Goal: Check status: Check status

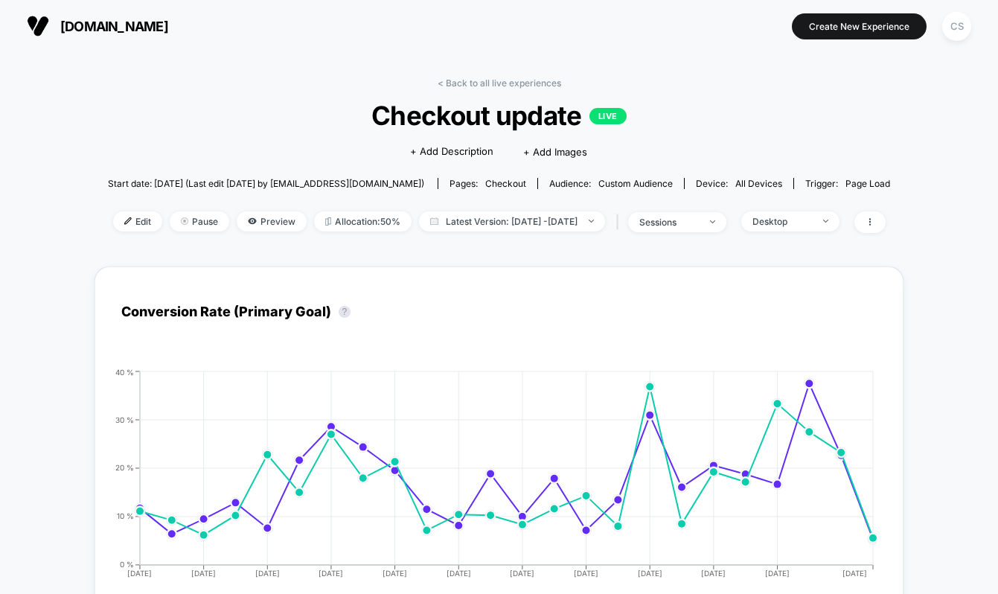
click at [30, 22] on img at bounding box center [38, 26] width 22 height 22
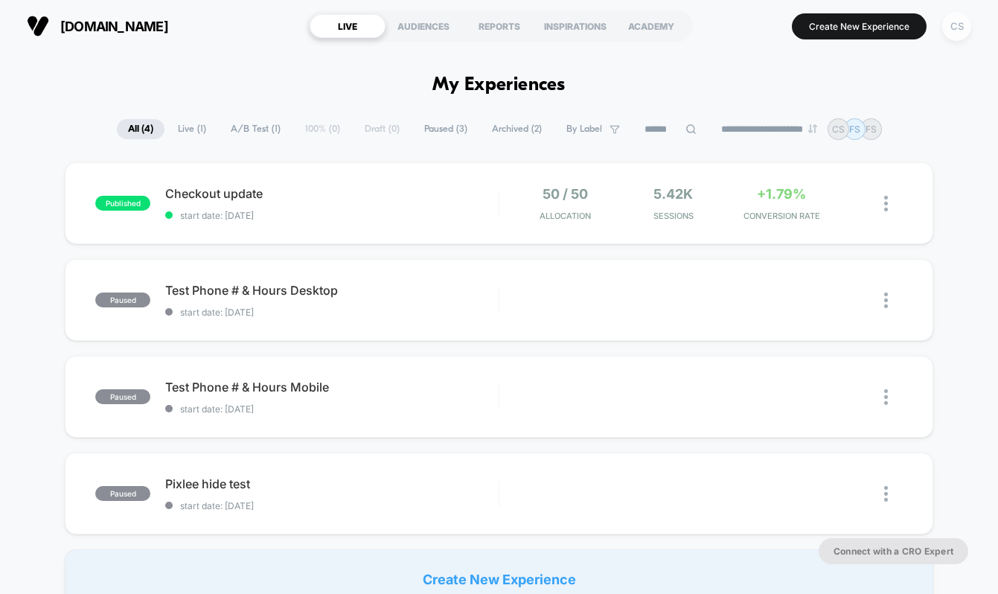
click at [963, 33] on div "CS" at bounding box center [956, 26] width 29 height 29
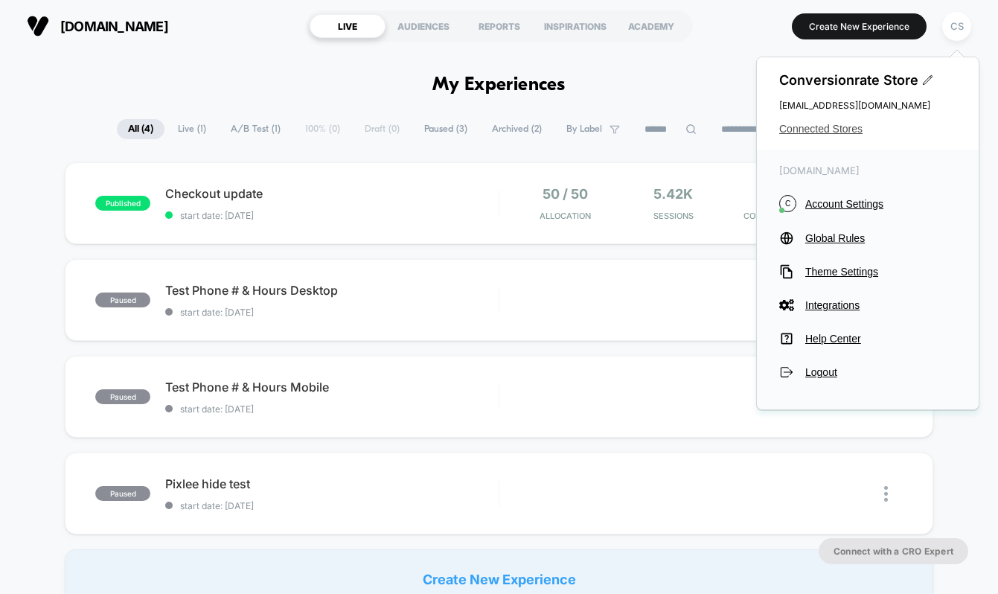
click at [835, 127] on span "Connected Stores" at bounding box center [867, 129] width 177 height 12
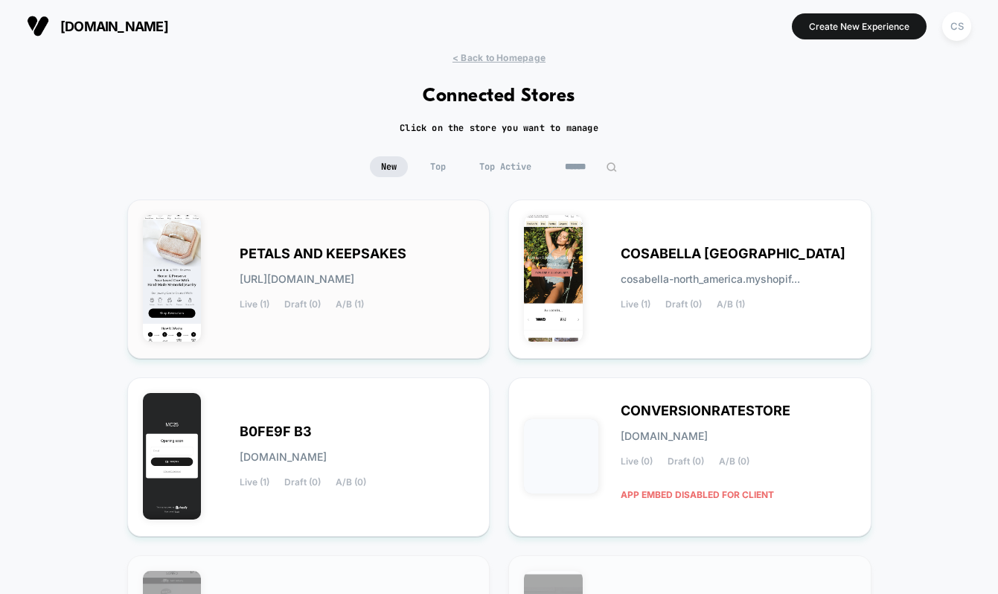
click at [321, 253] on span "PETALS AND KEEPSAKES" at bounding box center [323, 253] width 167 height 10
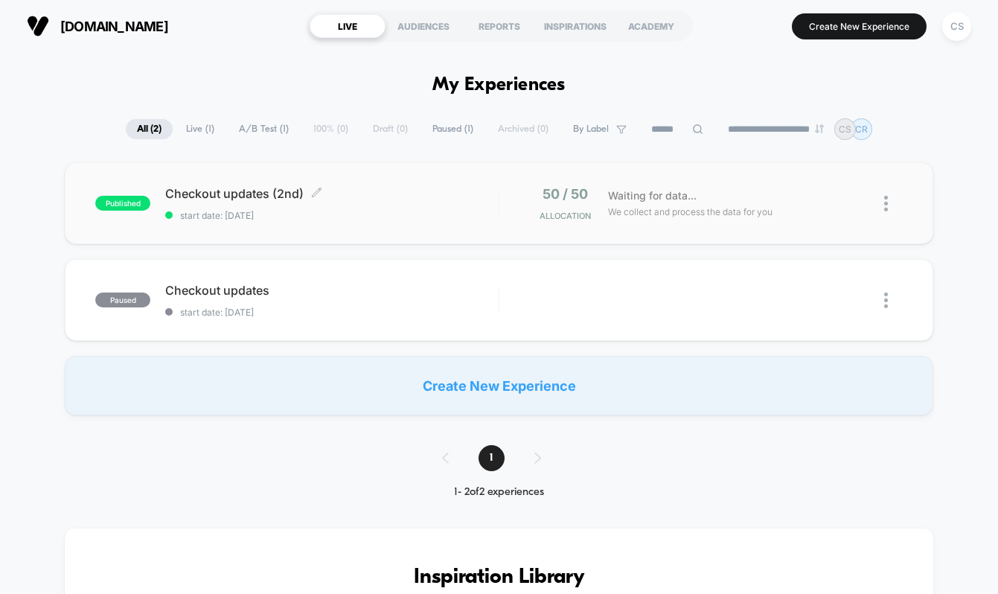
click at [232, 192] on span "Checkout updates (2nd) Click to edit experience details" at bounding box center [331, 193] width 333 height 15
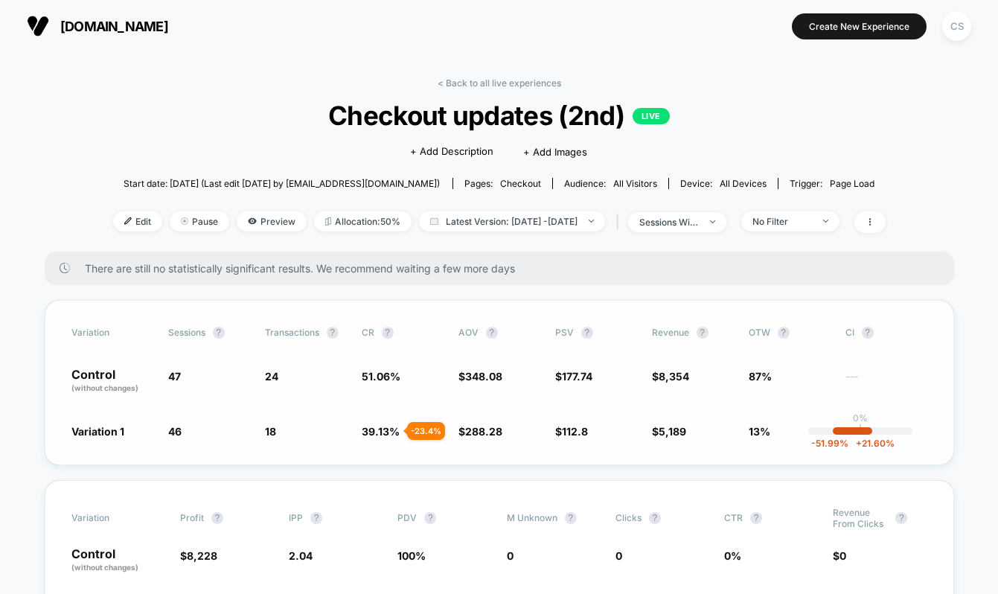
click at [417, 428] on div "- 23.4 %" at bounding box center [426, 431] width 38 height 18
click at [414, 114] on span "Checkout updates (2nd) LIVE" at bounding box center [498, 115] width 695 height 31
click at [419, 428] on div "- 23.4 %" at bounding box center [426, 431] width 38 height 18
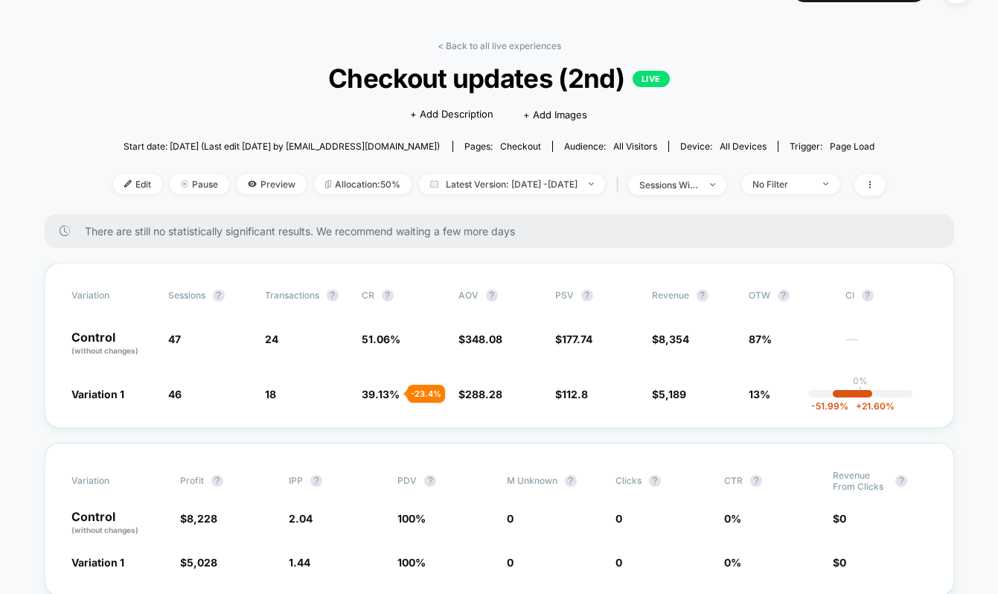
scroll to position [44, 0]
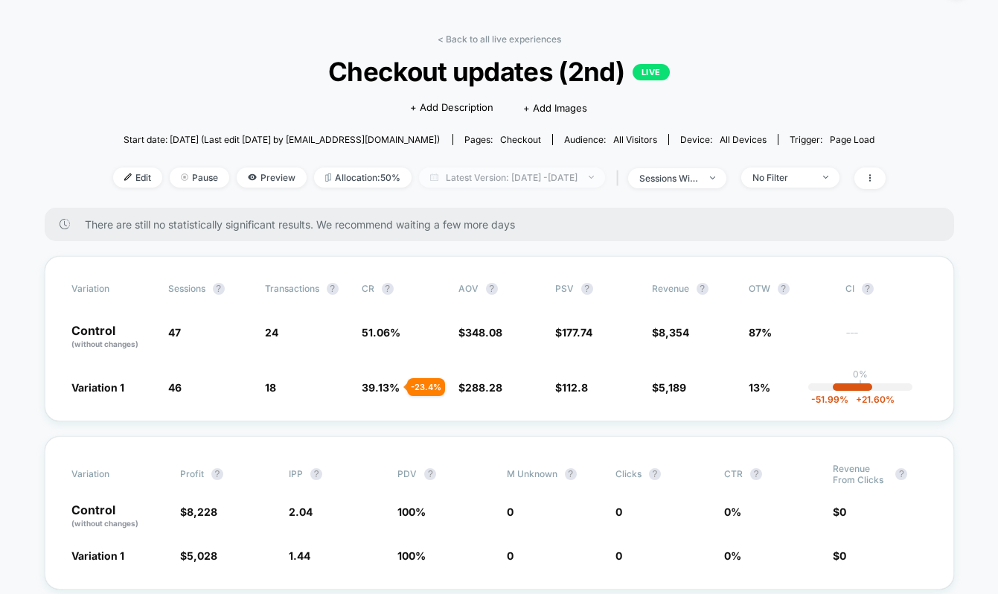
click at [605, 179] on span "Latest Version: [DATE] - [DATE]" at bounding box center [512, 177] width 186 height 20
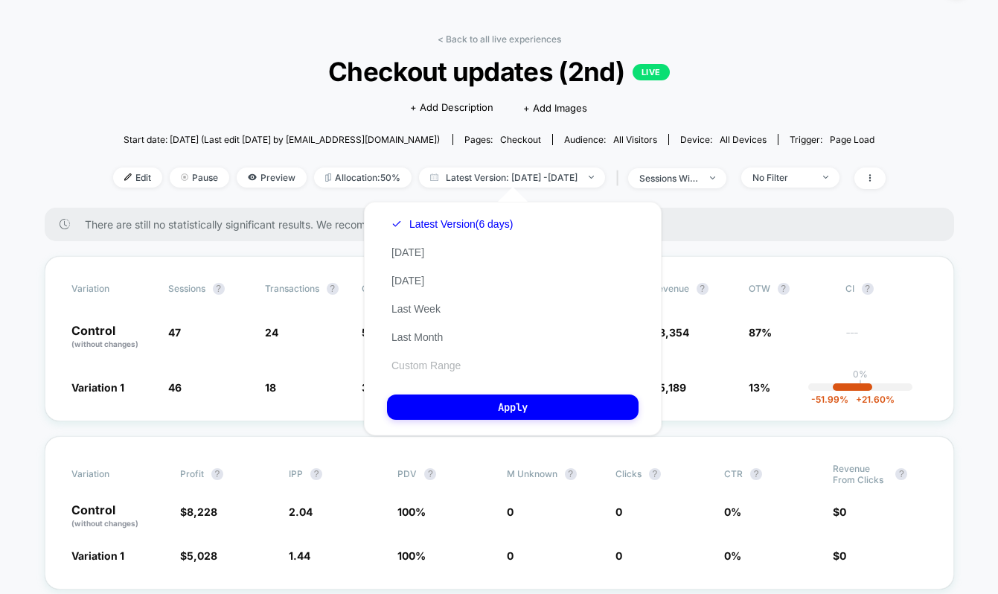
click at [455, 367] on button "Custom Range" at bounding box center [426, 365] width 78 height 13
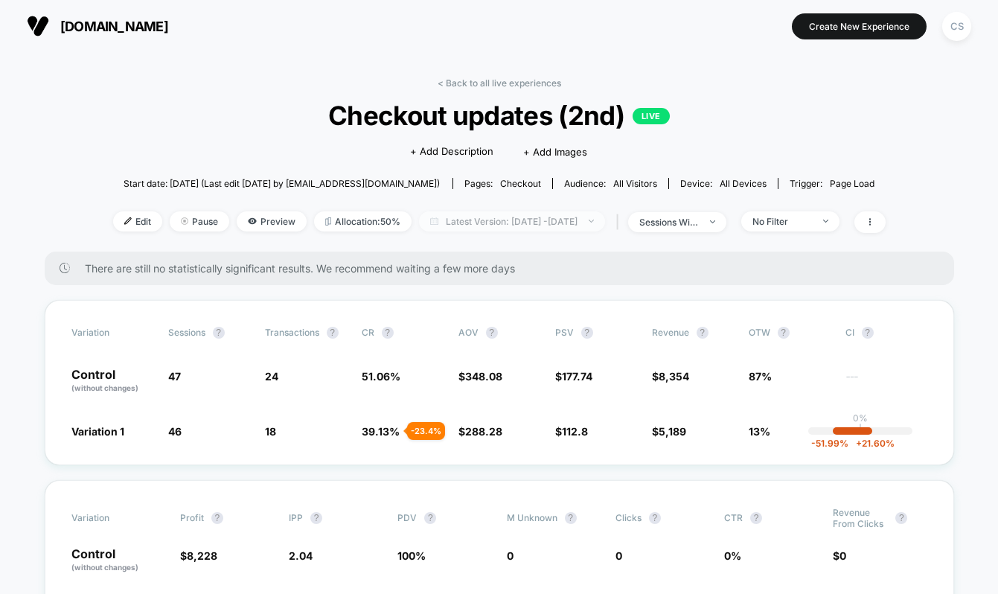
click at [564, 222] on span "Latest Version: [DATE] - [DATE]" at bounding box center [512, 221] width 186 height 20
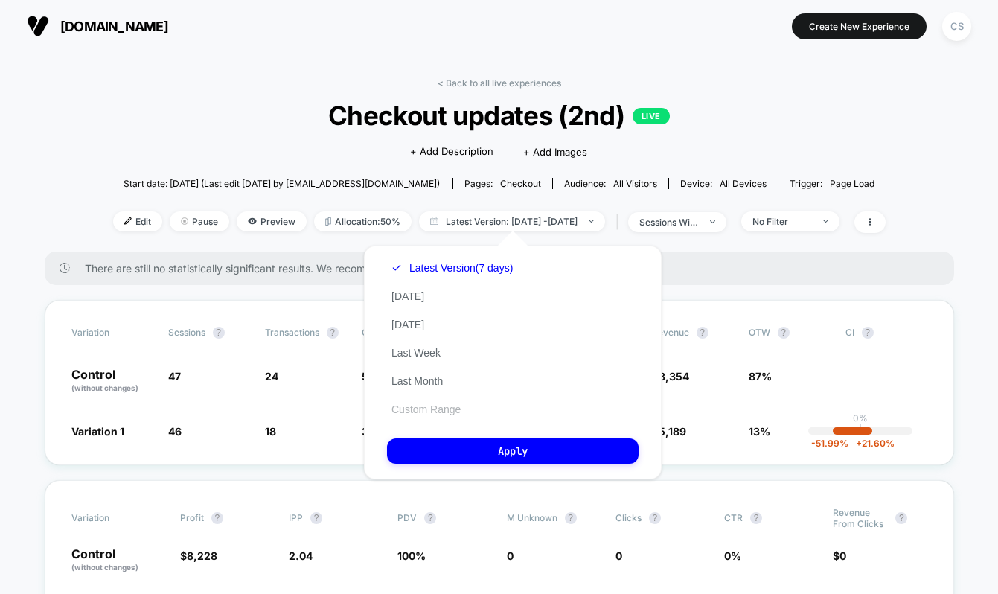
click at [431, 406] on button "Custom Range" at bounding box center [426, 408] width 78 height 13
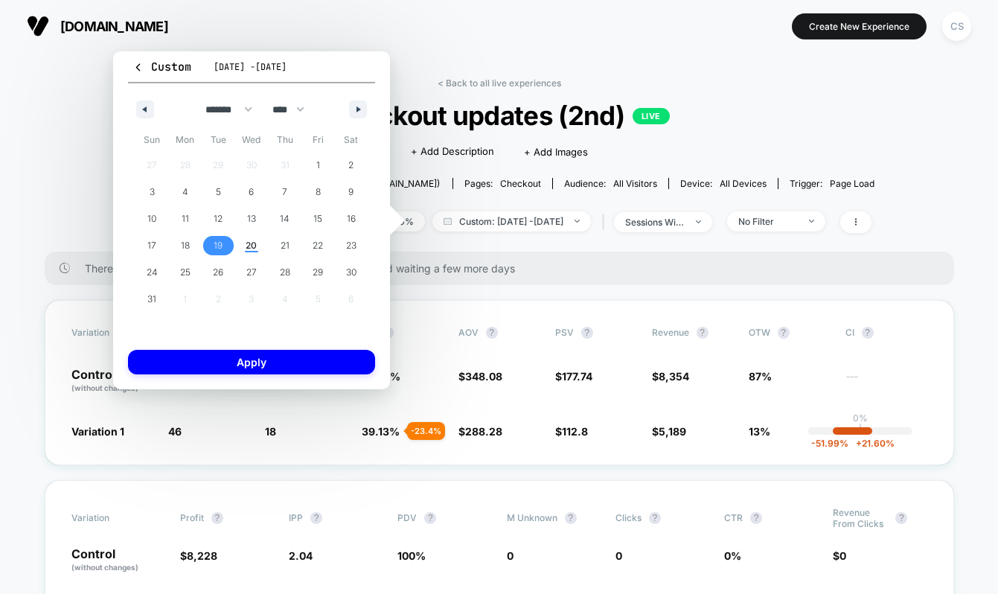
click at [225, 246] on span "19" at bounding box center [218, 245] width 33 height 19
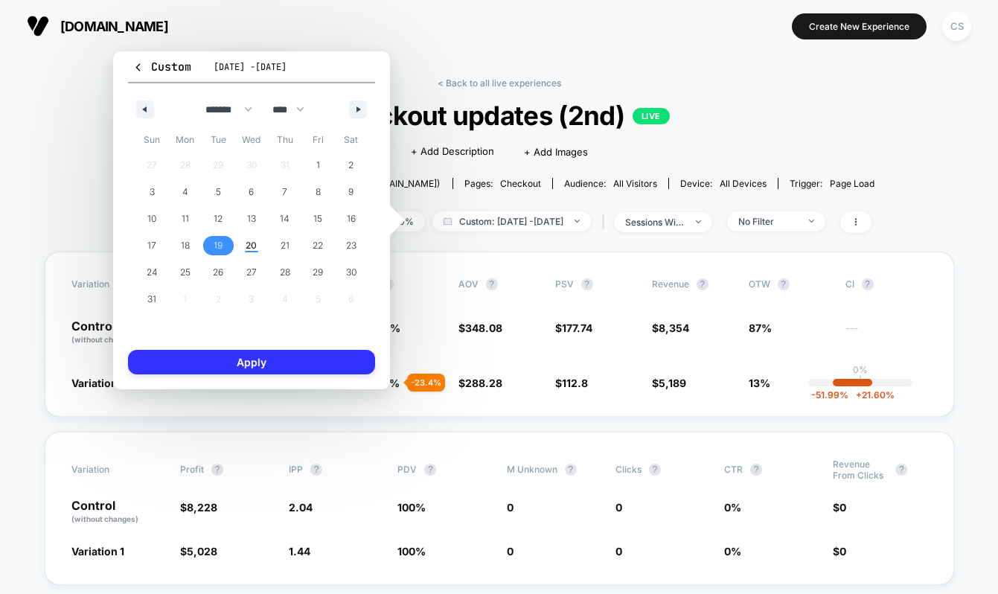
click at [277, 360] on button "Apply" at bounding box center [251, 362] width 247 height 25
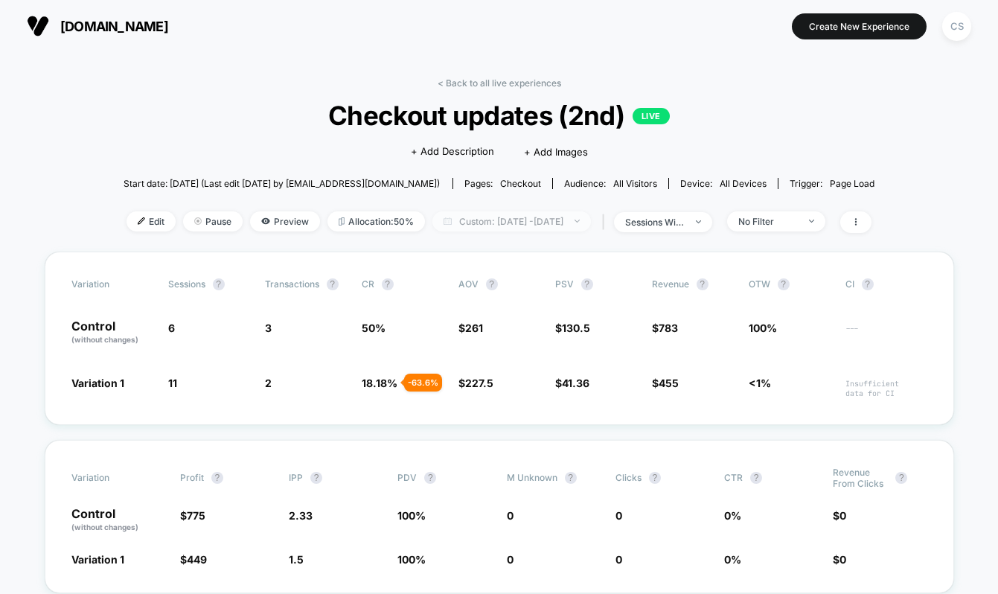
click at [475, 221] on span "Custom: [DATE] - [DATE]" at bounding box center [511, 221] width 158 height 20
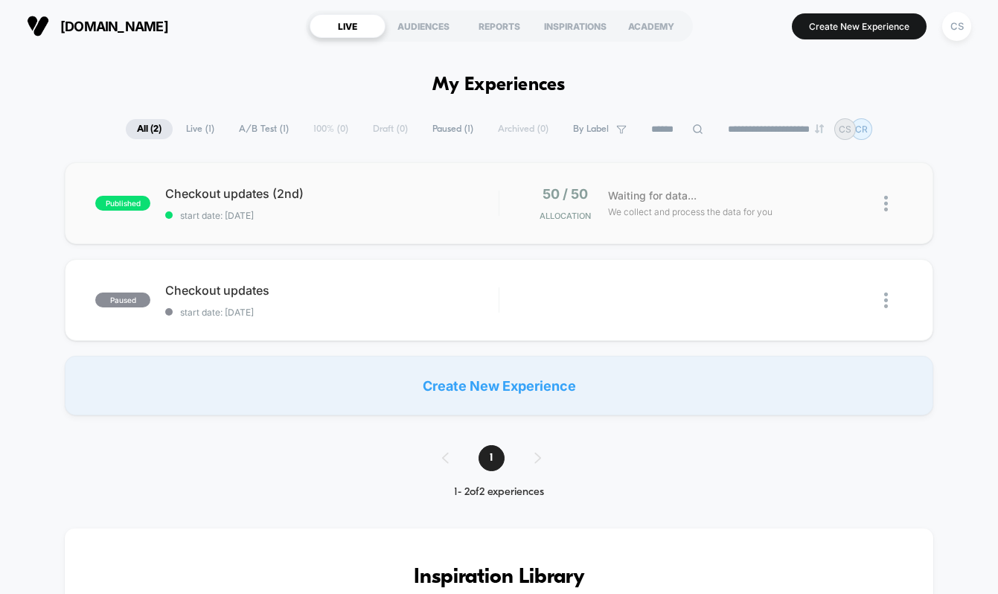
click at [187, 178] on div "published Checkout updates (2nd) start date: 15/08/2025 50 / 50 Allocation Wait…" at bounding box center [499, 203] width 868 height 82
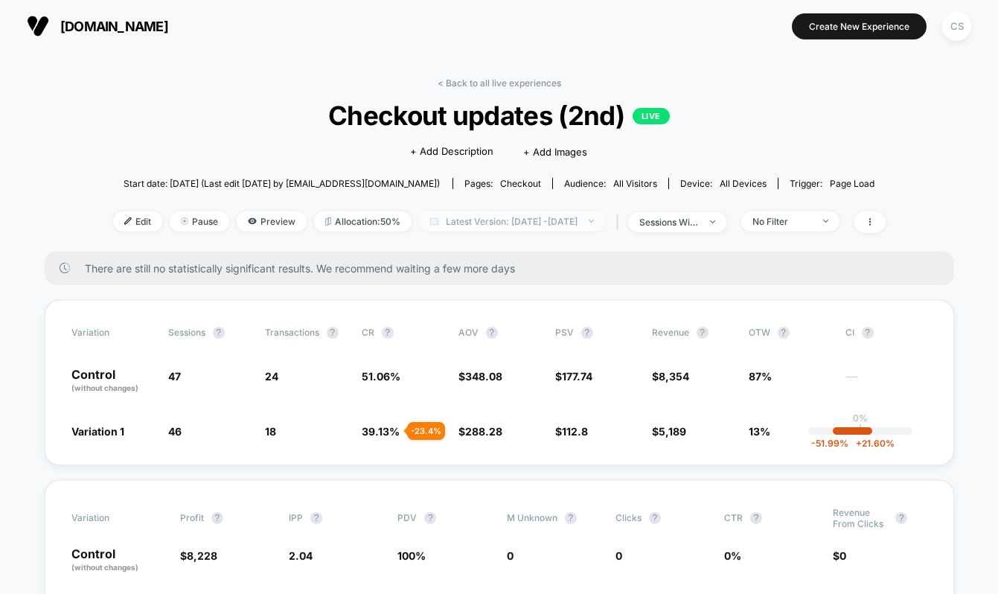
click at [559, 223] on span "Latest Version: [DATE] - [DATE]" at bounding box center [512, 221] width 186 height 20
select select "*"
select select "****"
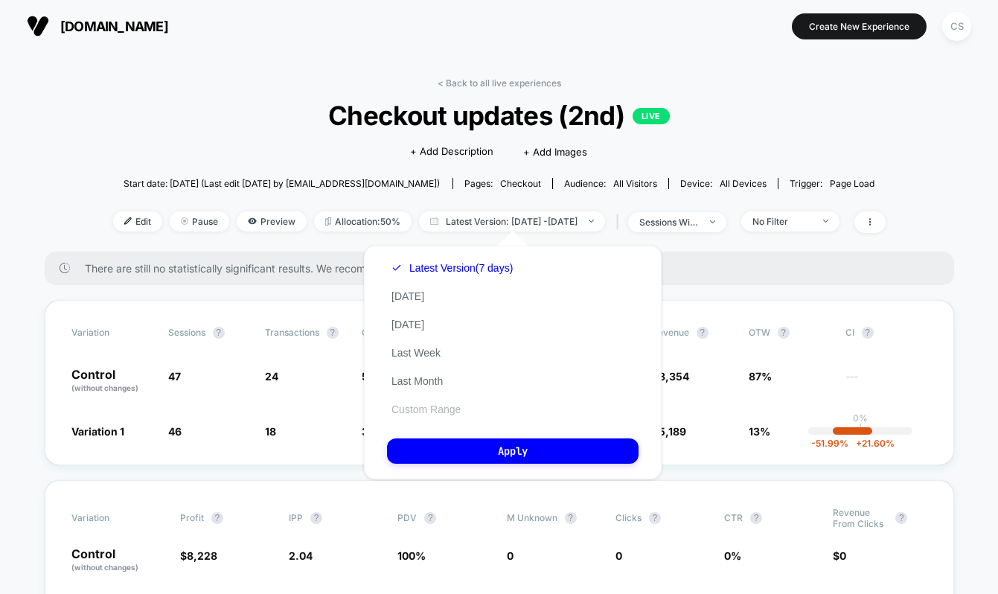
click at [431, 407] on button "Custom Range" at bounding box center [426, 408] width 78 height 13
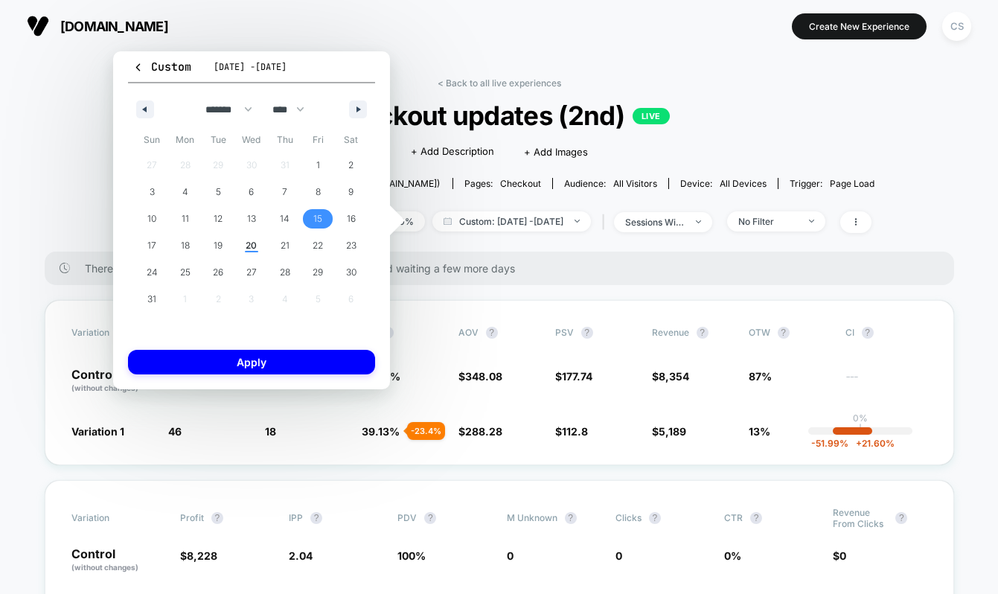
click at [315, 221] on span "15" at bounding box center [317, 218] width 9 height 27
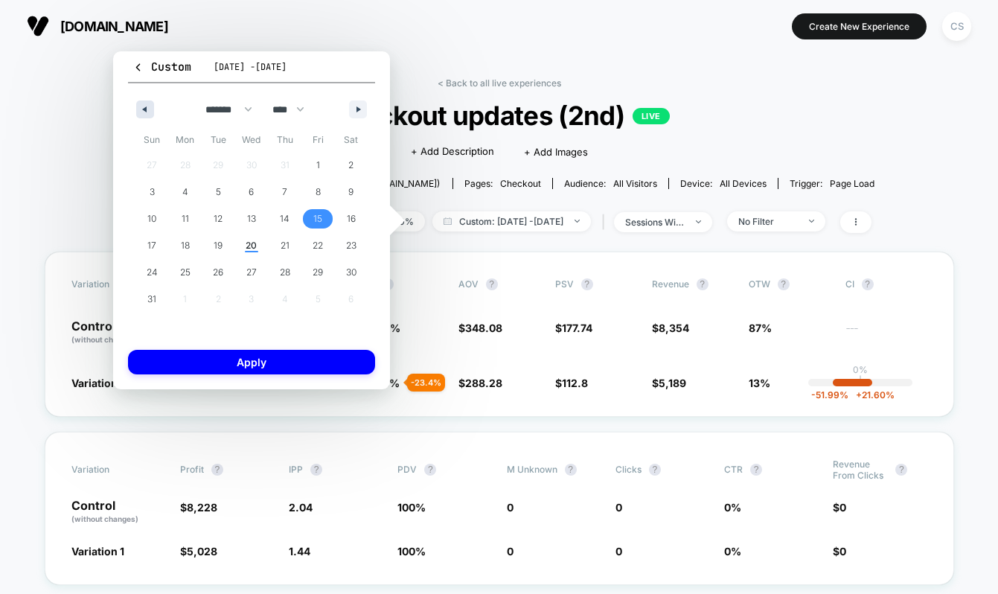
click at [141, 110] on icon "button" at bounding box center [142, 109] width 7 height 6
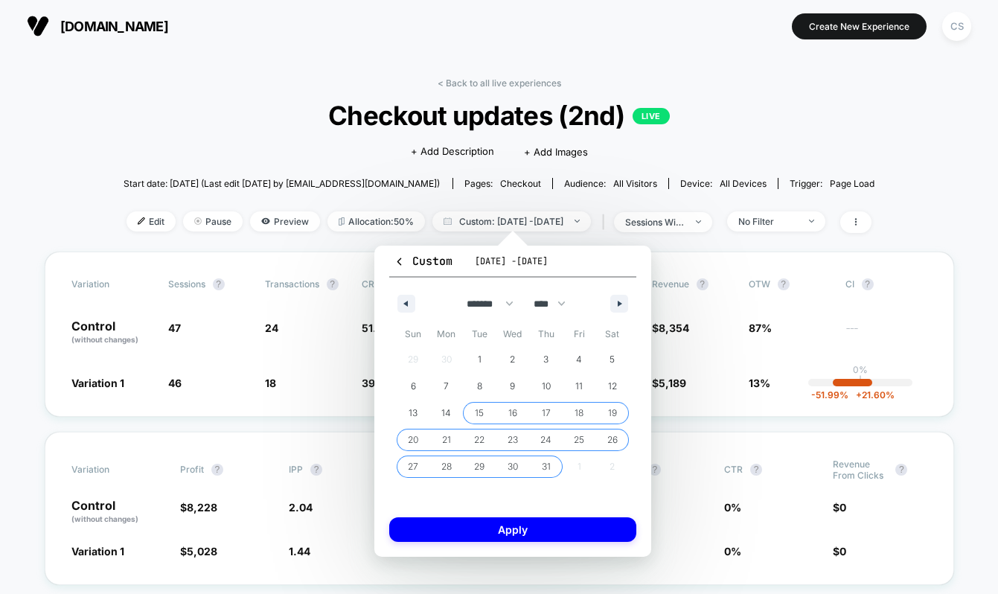
click at [482, 414] on span "15" at bounding box center [479, 412] width 9 height 27
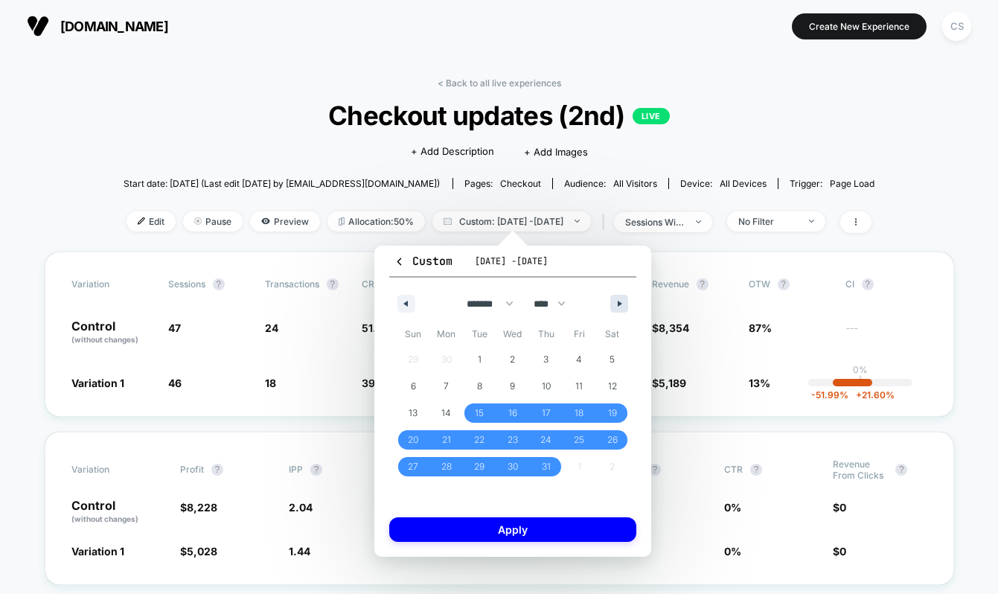
click at [616, 295] on button "button" at bounding box center [619, 304] width 18 height 18
select select "*"
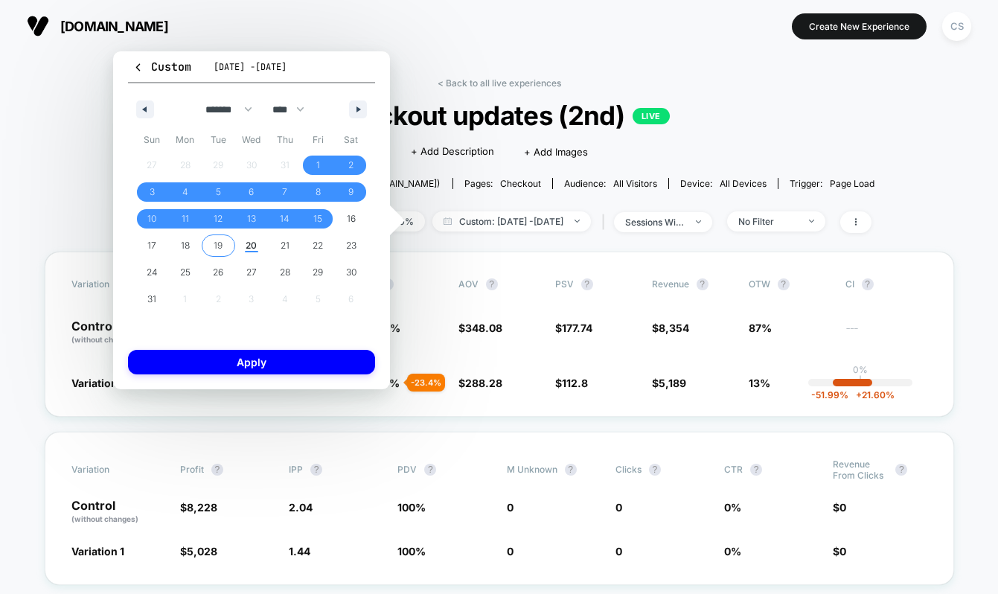
click at [225, 237] on span "19" at bounding box center [218, 245] width 33 height 19
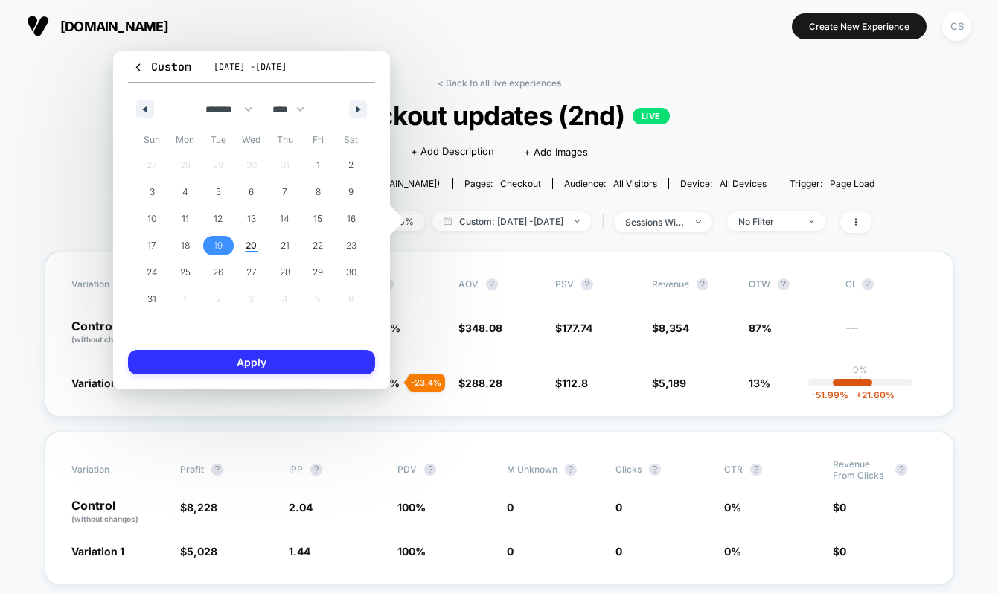
click at [264, 351] on button "Apply" at bounding box center [251, 362] width 247 height 25
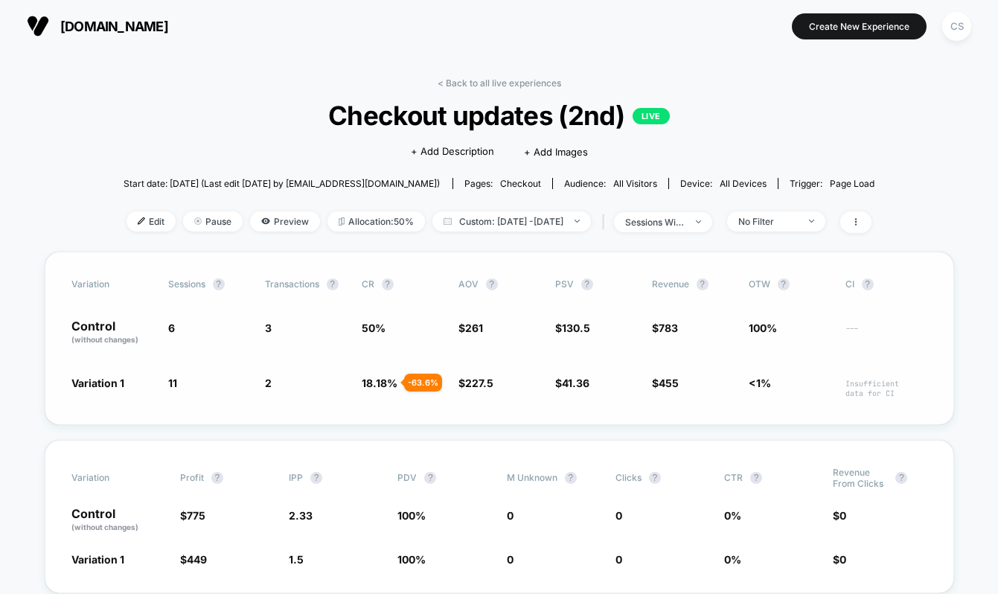
click at [626, 335] on span "$ 130.5" at bounding box center [596, 332] width 82 height 25
click at [531, 220] on span "Custom: Aug 19, 2025 - Aug 19, 2025" at bounding box center [511, 221] width 158 height 20
select select "*"
select select "****"
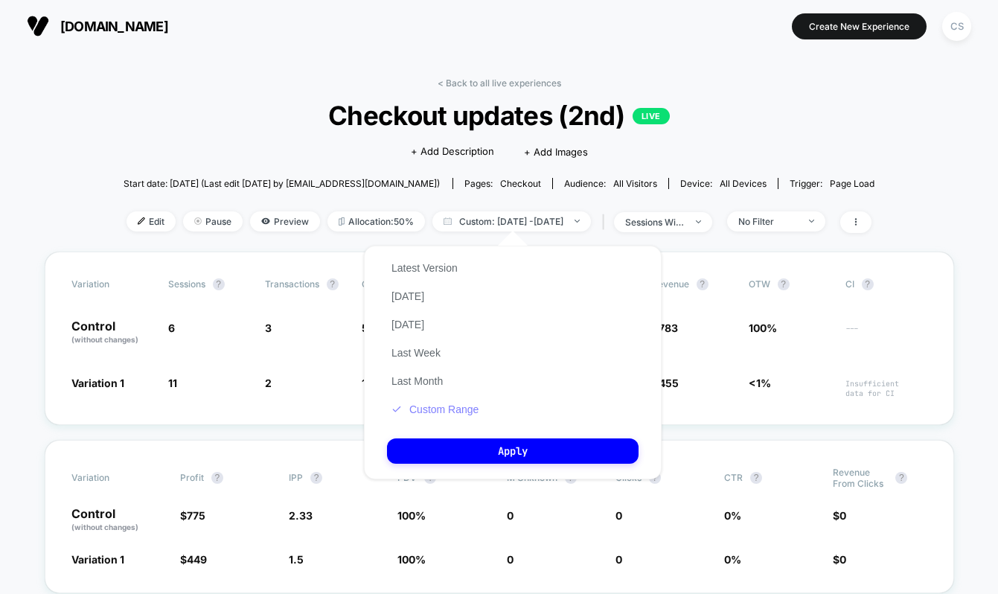
click at [439, 403] on button "Custom Range" at bounding box center [435, 408] width 96 height 13
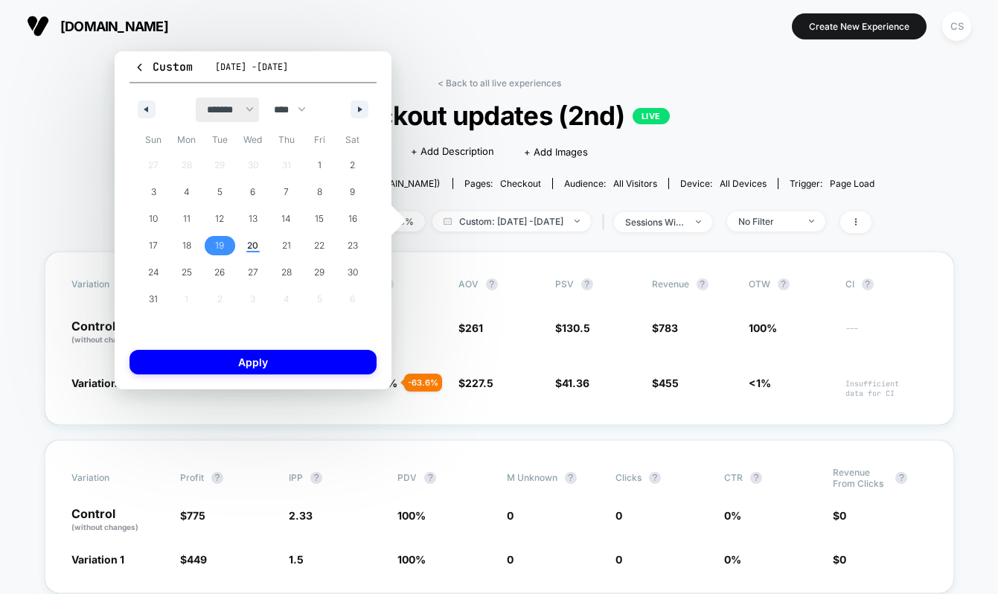
click at [196, 106] on select "******* ******** ***** ***** *** **** **** ****** ********* ******* ******** **…" at bounding box center [227, 109] width 63 height 25
select select "*"
click at [196, 97] on select "******* ******** ***** ***** *** **** **** ****** ********* ******* ******** **…" at bounding box center [227, 109] width 63 height 25
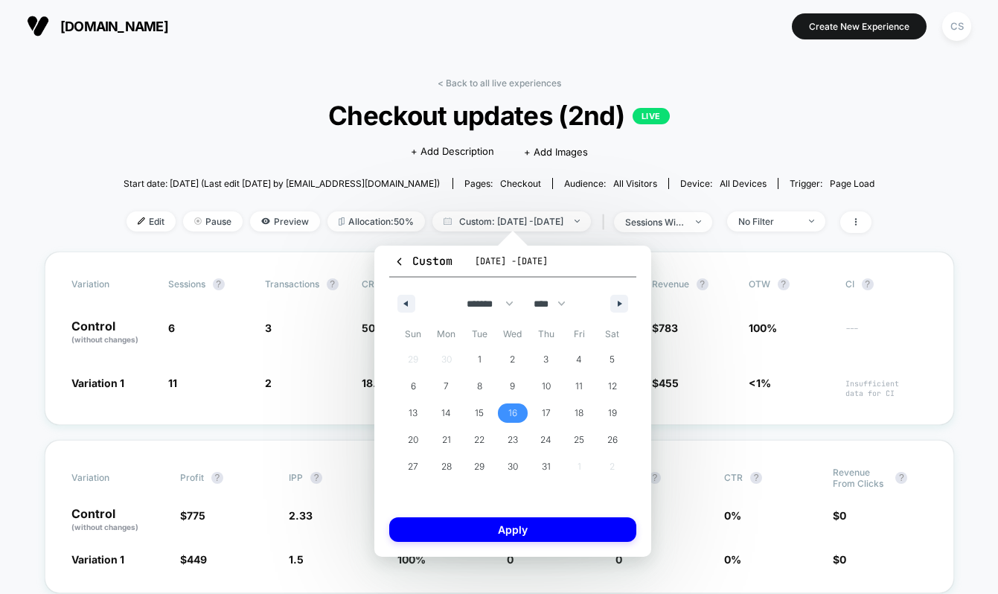
click at [496, 412] on span "16" at bounding box center [512, 412] width 33 height 19
click at [489, 412] on div "29 30 1 2 3 4 5 6 7 8 9 10 11 12 13 14 15 16 17 18 19 20 21 22 23 24 25 26 27 2…" at bounding box center [512, 413] width 232 height 134
click at [489, 412] on span "15" at bounding box center [479, 412] width 33 height 19
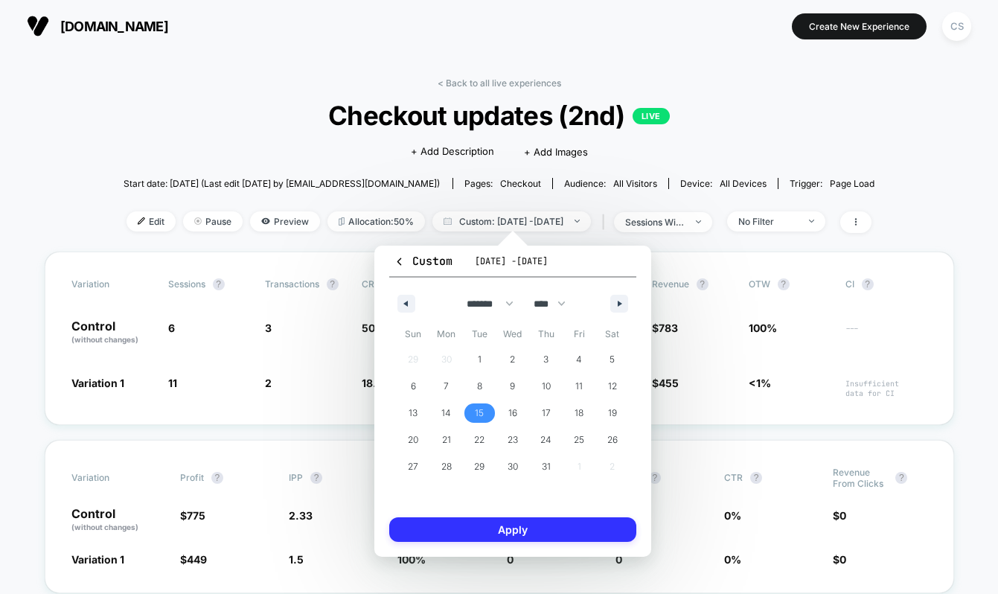
click at [552, 528] on button "Apply" at bounding box center [512, 529] width 247 height 25
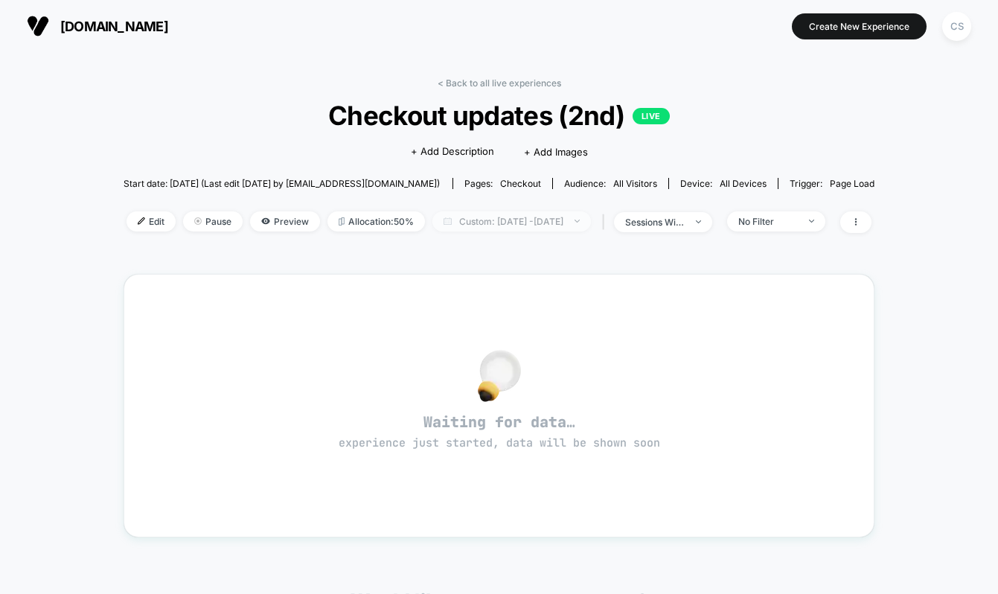
click at [513, 220] on span "Custom: Jul 15, 2025 - Jul 15, 2025" at bounding box center [511, 221] width 158 height 20
select select "*"
select select "****"
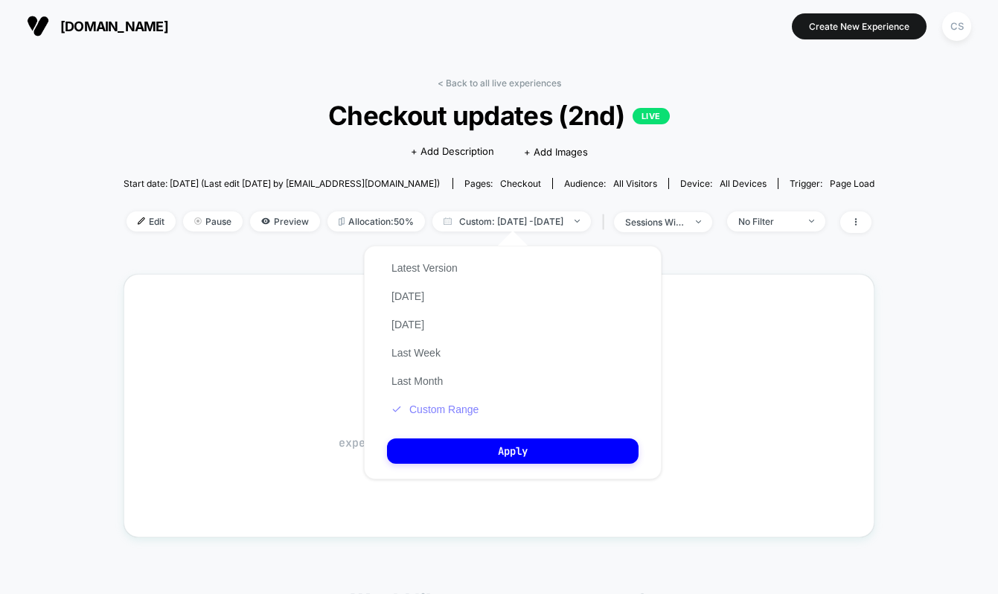
click at [467, 404] on button "Custom Range" at bounding box center [435, 408] width 96 height 13
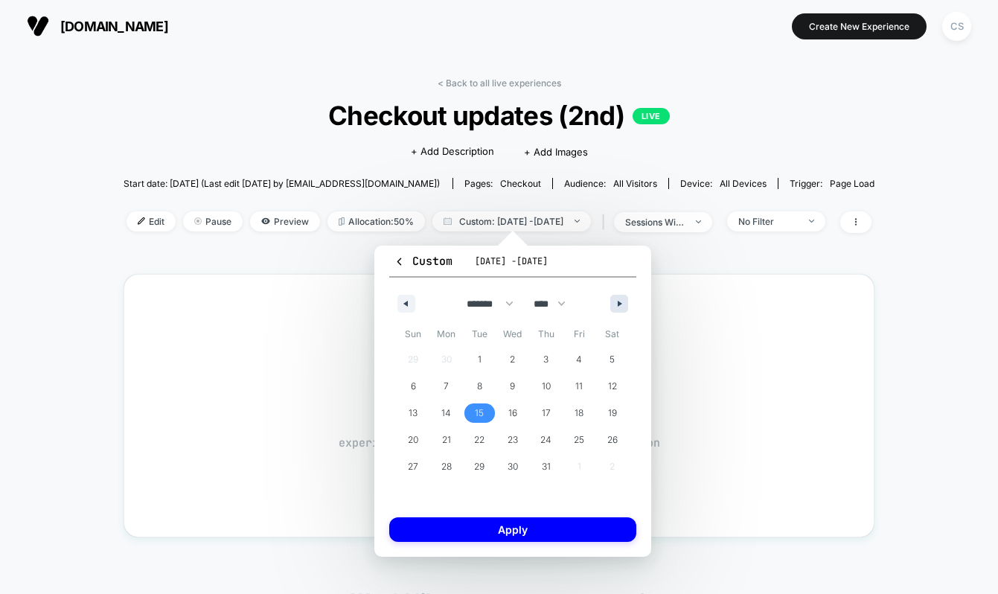
click at [618, 304] on icon "button" at bounding box center [620, 304] width 7 height 6
select select "*"
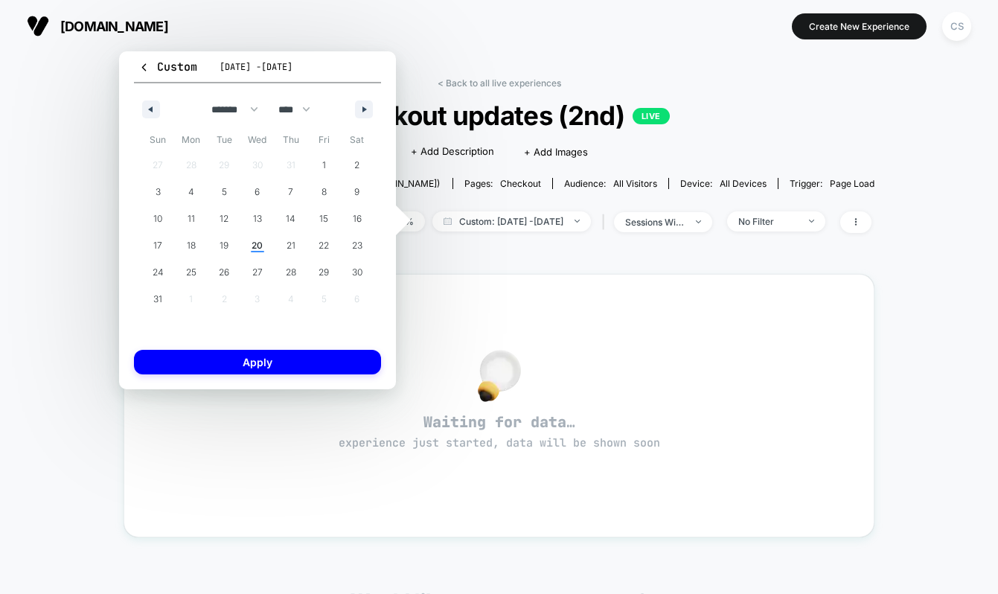
click at [292, 68] on span "Jul 15, 2025 - Jul 15, 2025" at bounding box center [255, 67] width 73 height 12
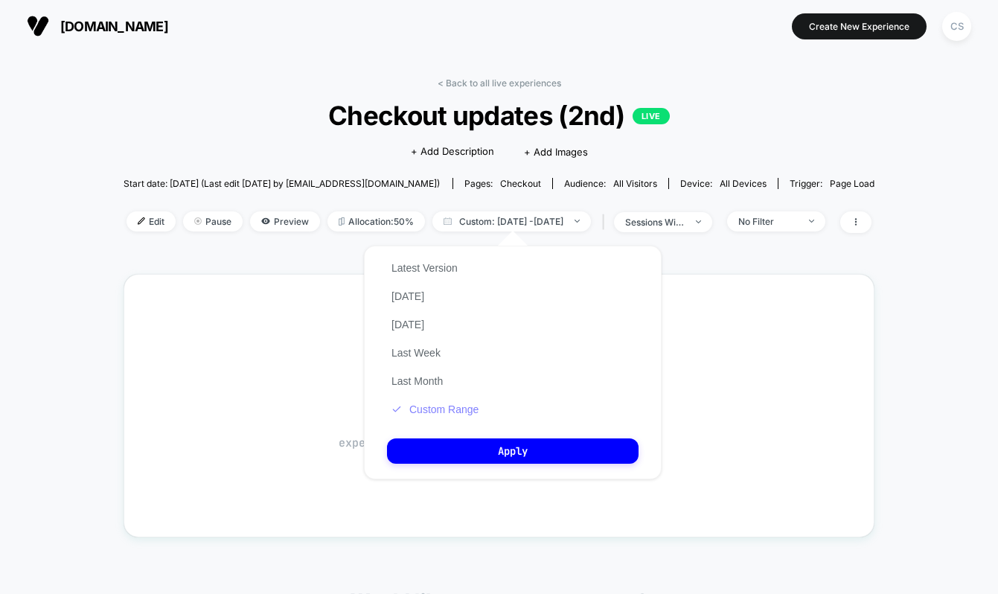
click at [460, 403] on button "Custom Range" at bounding box center [435, 408] width 96 height 13
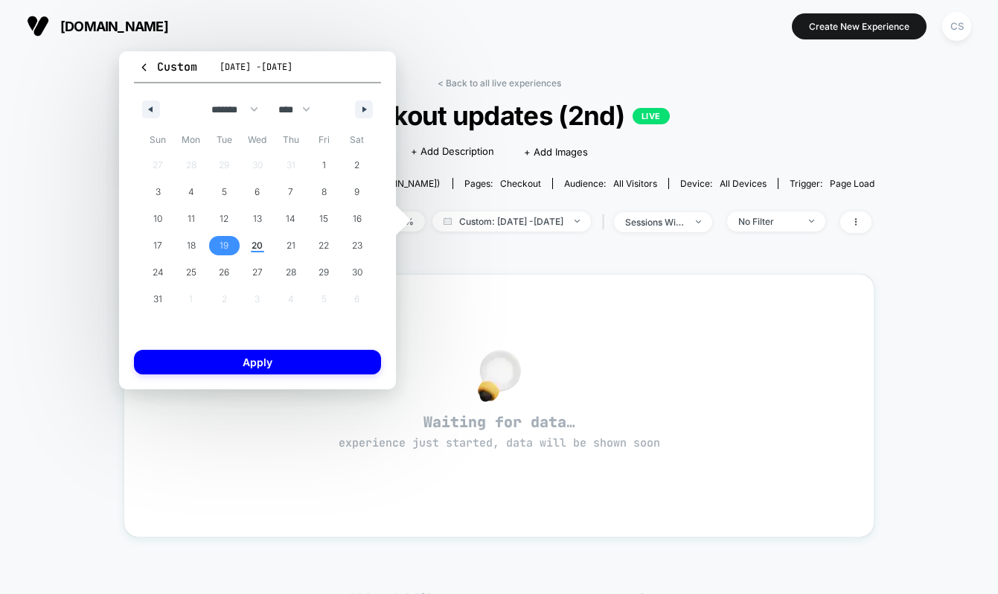
click at [222, 235] on span "19" at bounding box center [223, 245] width 9 height 27
click at [255, 359] on button "Apply" at bounding box center [257, 362] width 247 height 25
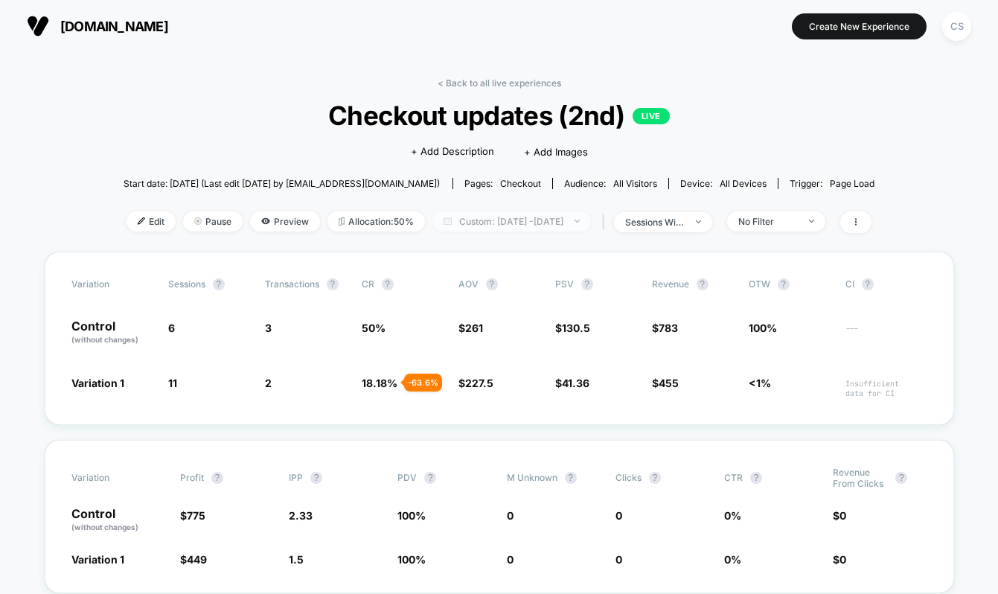
click at [534, 224] on span "Custom: Aug 19, 2025 - Aug 19, 2025" at bounding box center [511, 221] width 158 height 20
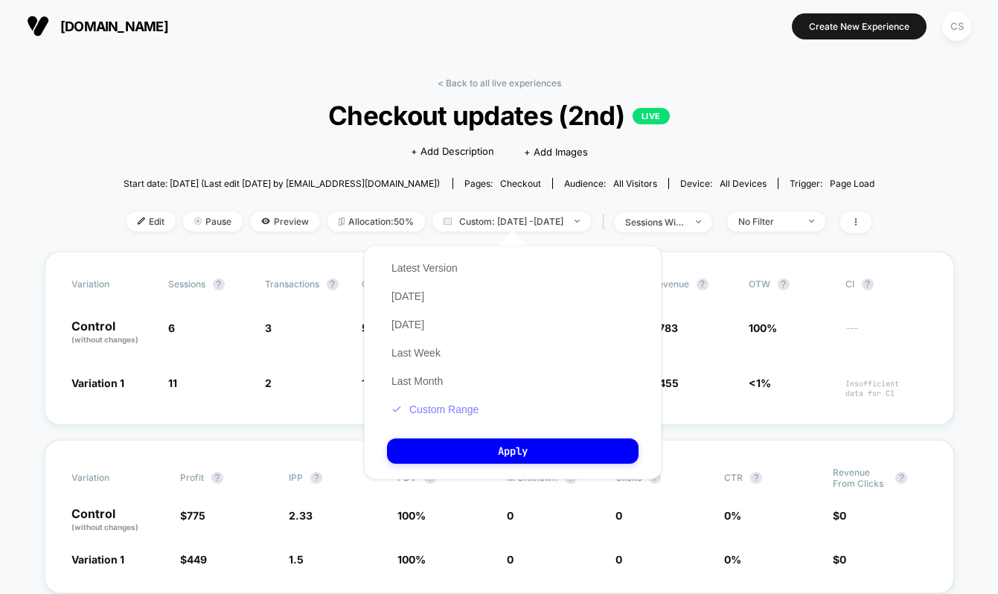
click at [433, 402] on button "Custom Range" at bounding box center [435, 408] width 96 height 13
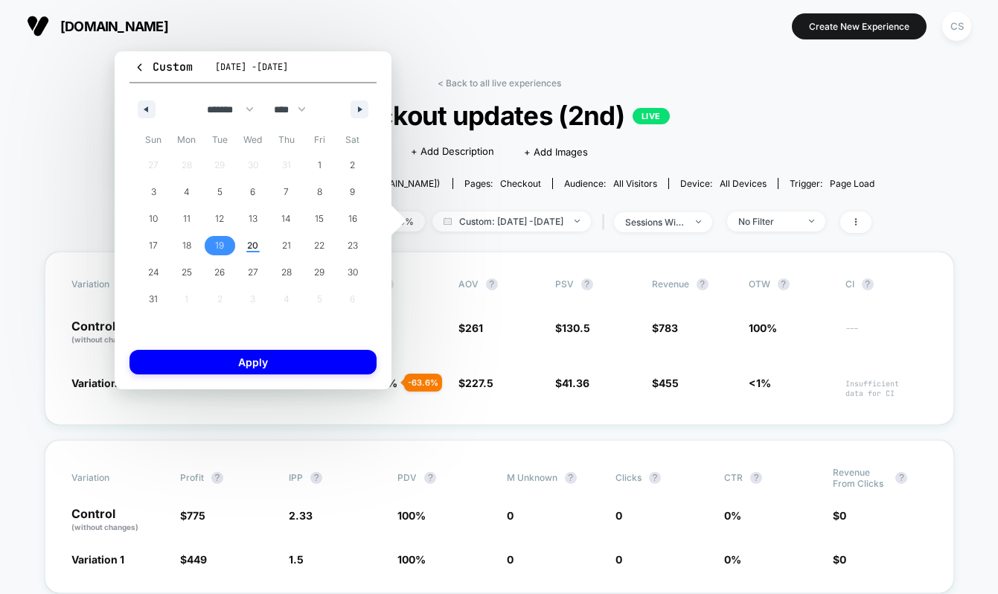
click at [225, 65] on span "Aug 19, 2025 - Aug 19, 2025" at bounding box center [251, 67] width 73 height 12
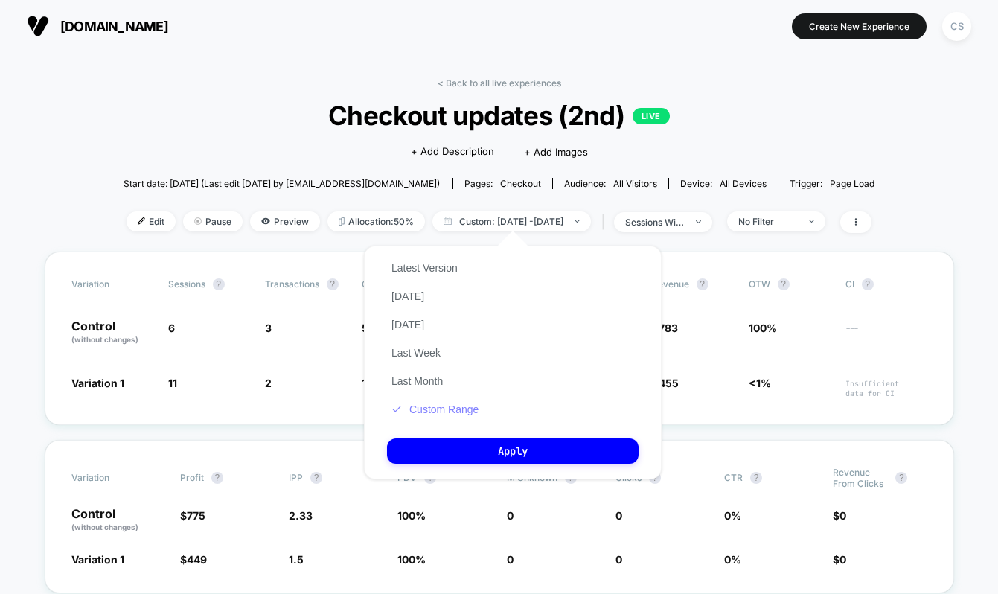
click at [448, 411] on button "Custom Range" at bounding box center [435, 408] width 96 height 13
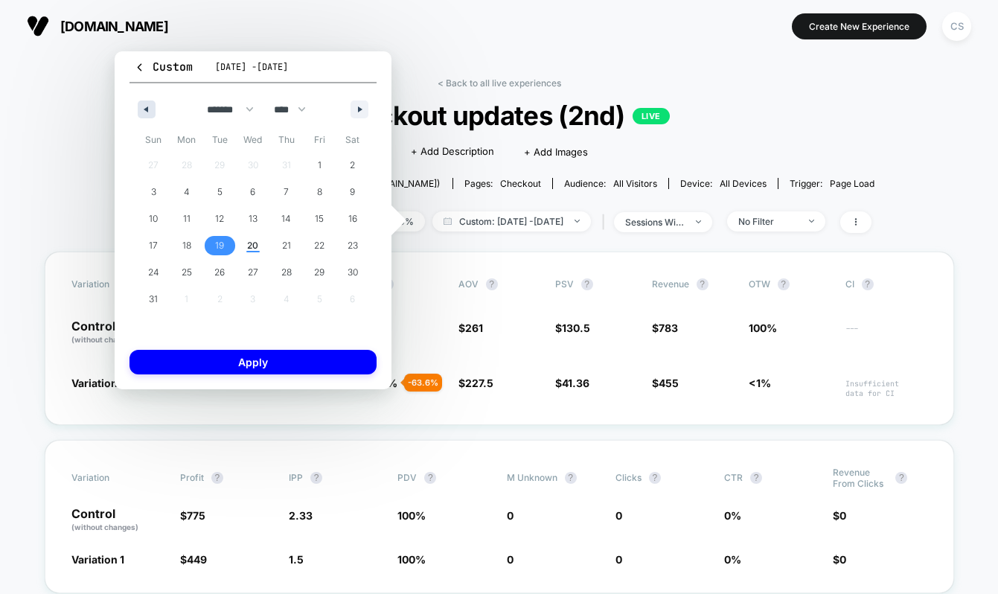
click at [144, 107] on icon "button" at bounding box center [144, 109] width 7 height 6
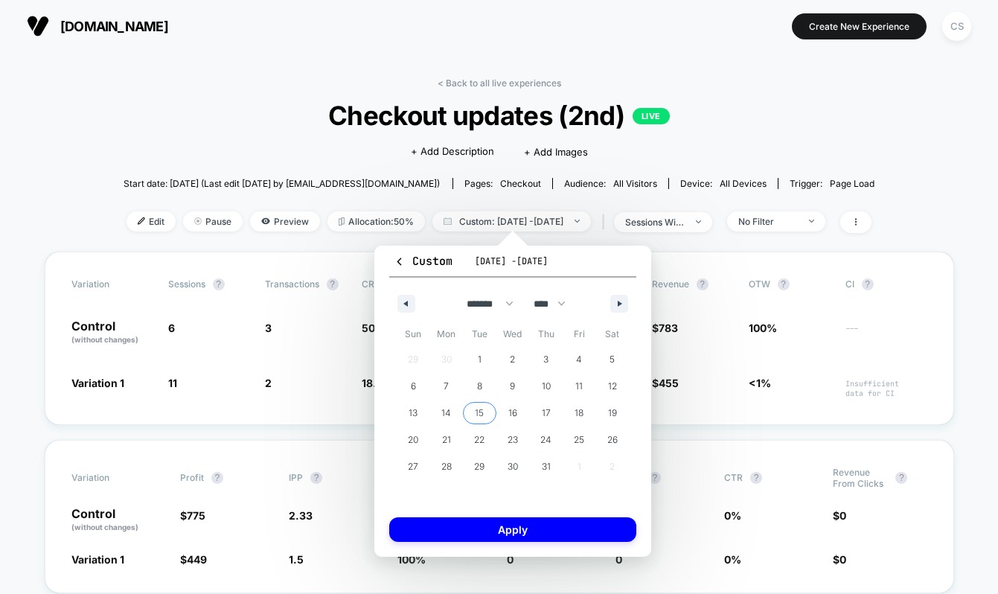
click at [479, 413] on span "15" at bounding box center [479, 412] width 9 height 27
click at [614, 302] on button "button" at bounding box center [619, 304] width 18 height 18
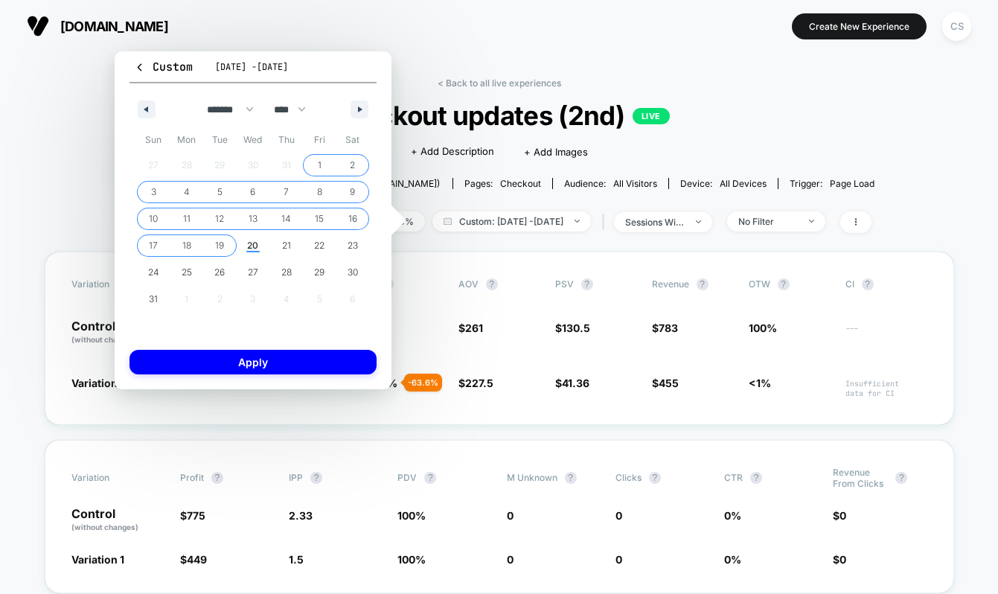
click at [221, 238] on span "19" at bounding box center [219, 245] width 9 height 27
select select "*"
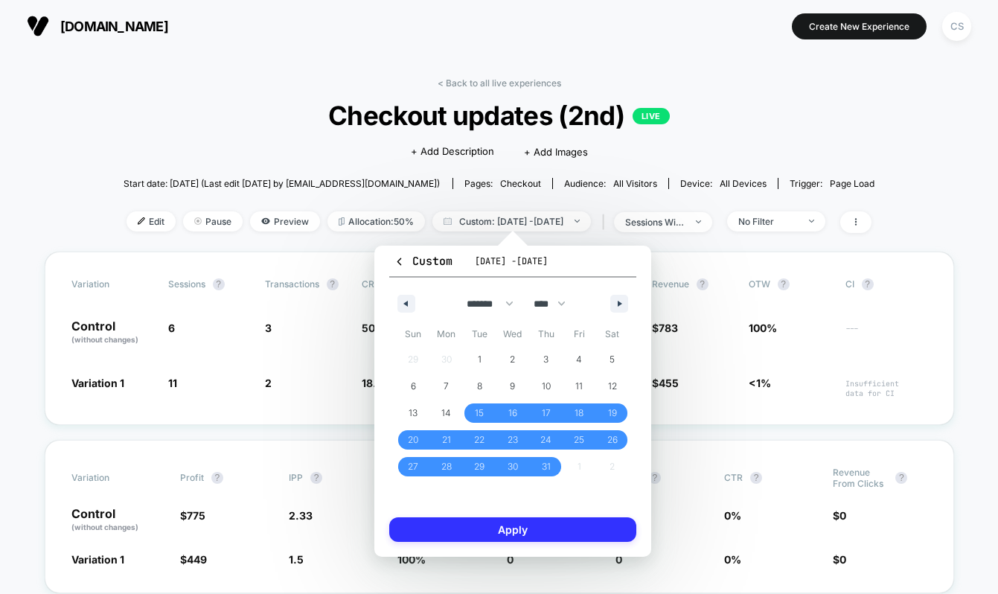
click at [450, 526] on button "Apply" at bounding box center [512, 529] width 247 height 25
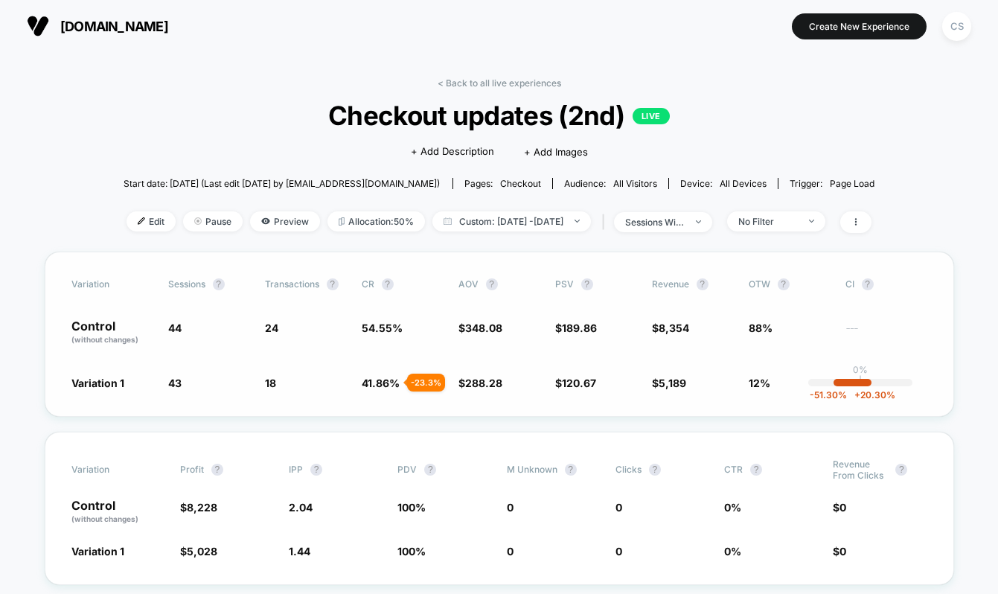
click at [603, 407] on div "Variation Sessions ? Transactions ? CR ? AOV ? PSV ? Revenue ? OTW ? CI ? Contr…" at bounding box center [499, 333] width 909 height 165
click at [49, 25] on button "petalsandkeepsakes.com https://petalsandkeepsakes.com" at bounding box center [97, 26] width 150 height 24
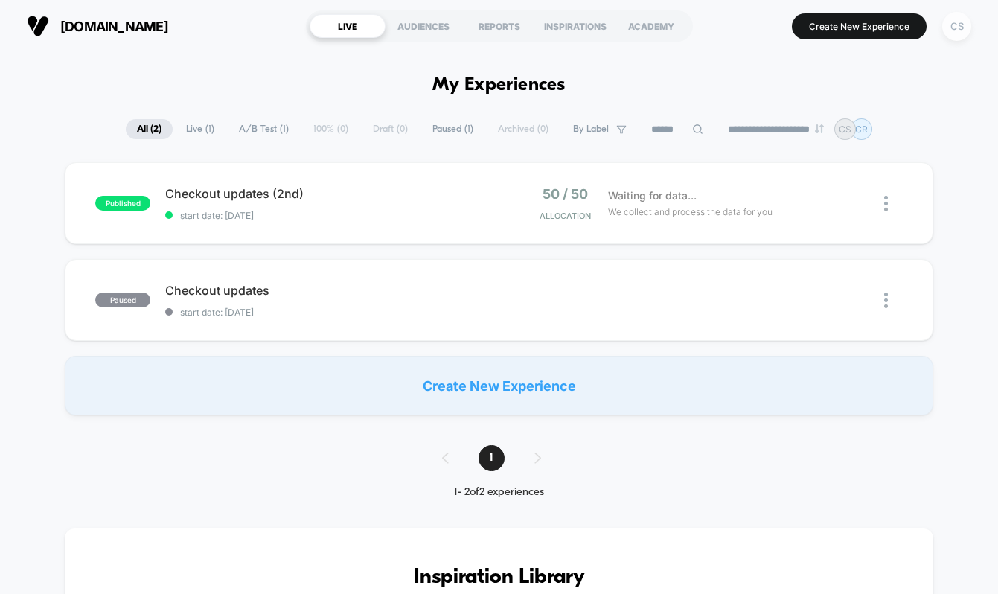
click at [962, 31] on div "CS" at bounding box center [956, 26] width 29 height 29
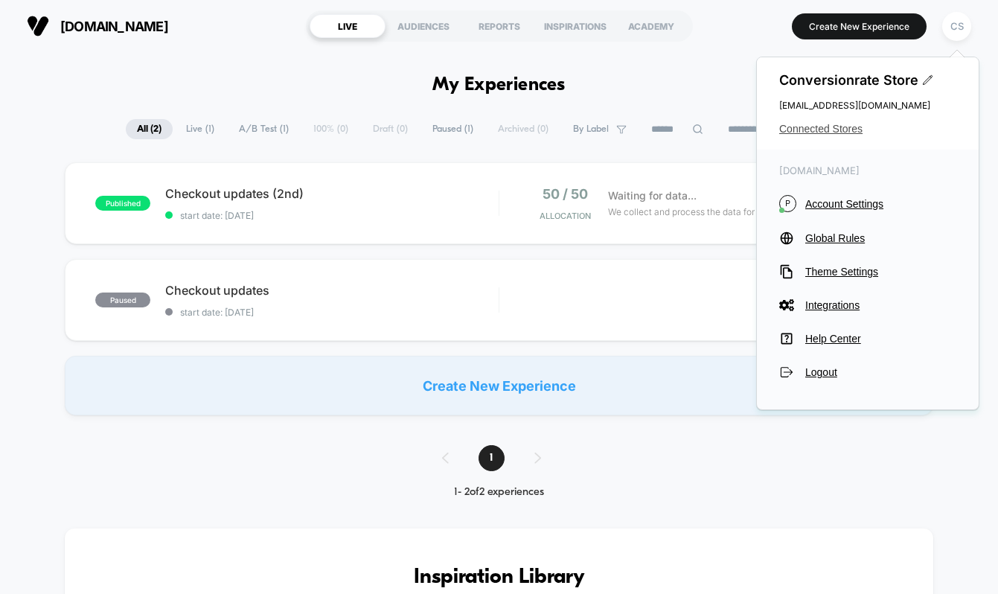
click at [826, 129] on span "Connected Stores" at bounding box center [867, 129] width 177 height 12
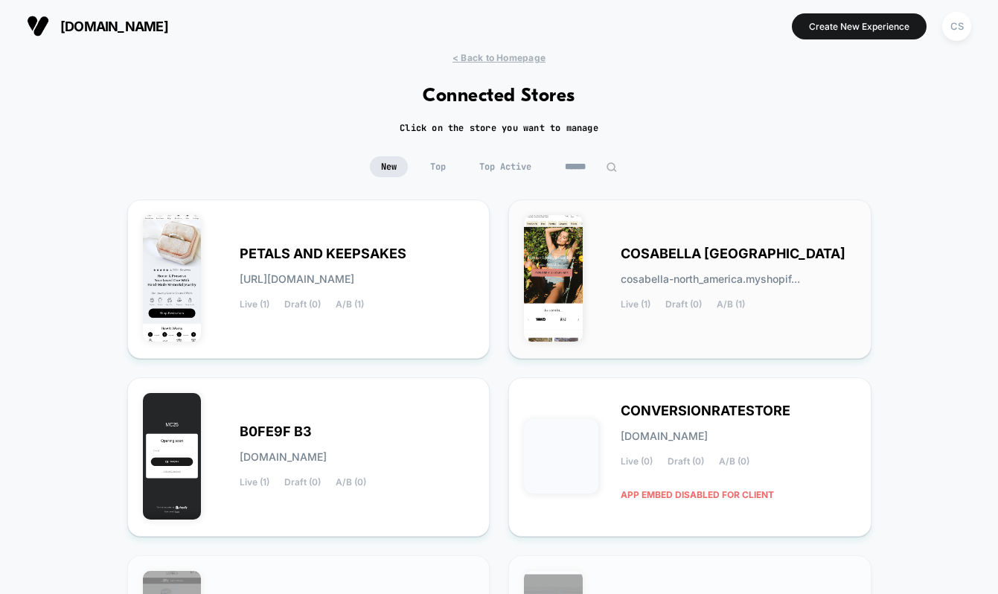
click at [617, 248] on div "COSABELLA NORTH AMER cosabella-north_america.myshopif... Live (1) Draft (0) A/B…" at bounding box center [690, 279] width 332 height 128
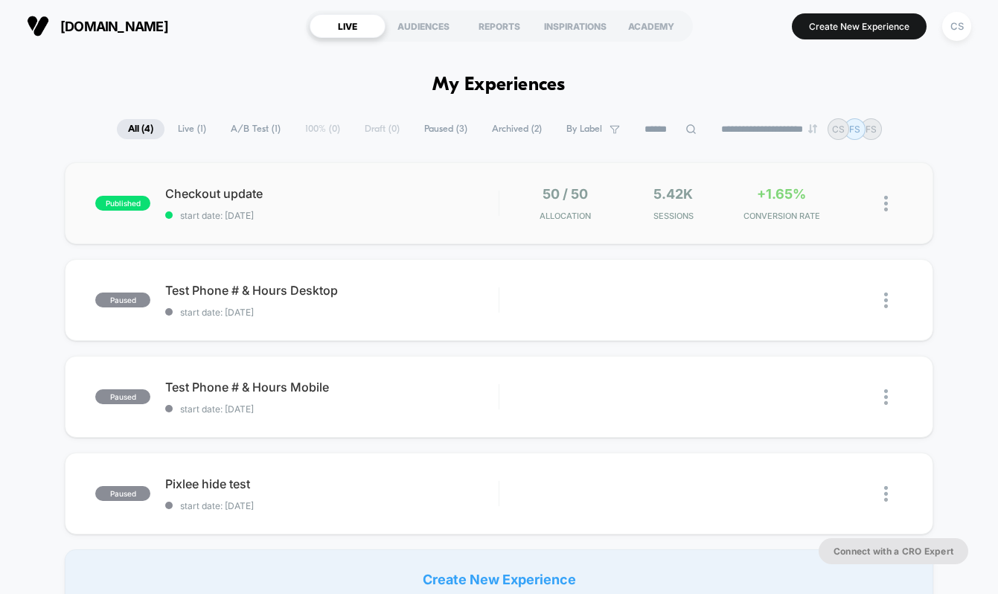
click at [239, 184] on div "published Checkout update start date: 28/07/2025 50 / 50 Allocation 5.42k Sessi…" at bounding box center [499, 203] width 868 height 82
